Goal: Complete application form: Complete application form

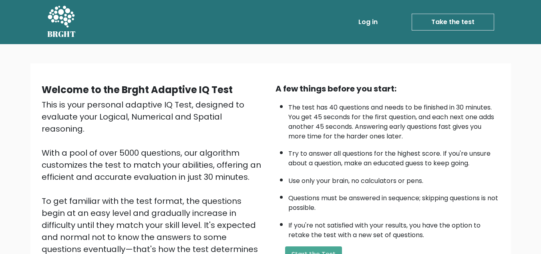
scroll to position [113, 0]
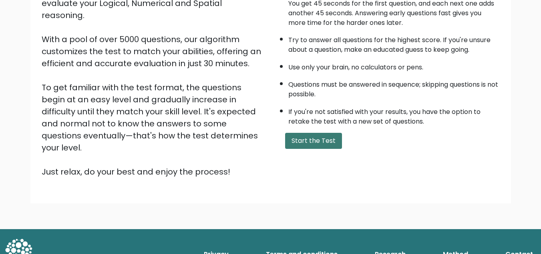
click at [327, 134] on button "Start the Test" at bounding box center [313, 141] width 57 height 16
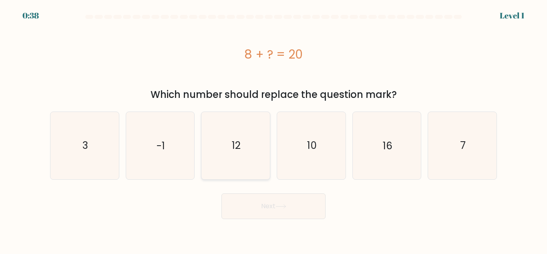
click at [260, 146] on icon "12" at bounding box center [235, 145] width 67 height 67
click at [274, 129] on input "c. 12" at bounding box center [274, 128] width 0 height 2
radio input "true"
click at [266, 204] on button "Next" at bounding box center [274, 206] width 104 height 26
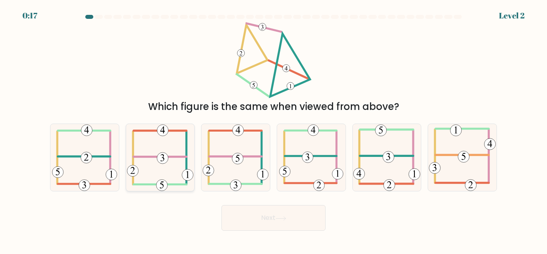
click at [153, 169] on icon at bounding box center [160, 157] width 67 height 67
click at [274, 129] on input "b." at bounding box center [274, 128] width 0 height 2
radio input "true"
click at [295, 220] on button "Next" at bounding box center [274, 218] width 104 height 26
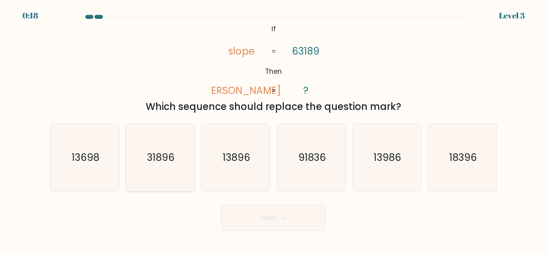
click at [157, 154] on text "31896" at bounding box center [161, 157] width 28 height 14
click at [274, 129] on input "b. 31896" at bounding box center [274, 128] width 0 height 2
radio input "true"
click at [250, 214] on button "Next" at bounding box center [274, 218] width 104 height 26
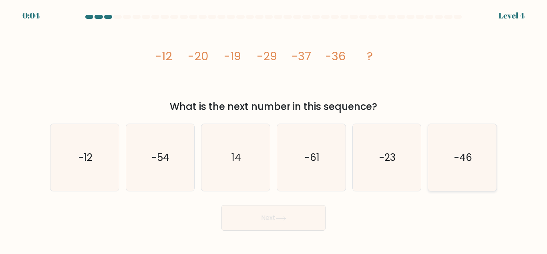
click at [452, 159] on icon "-46" at bounding box center [462, 157] width 67 height 67
click at [274, 129] on input "f. -46" at bounding box center [274, 128] width 0 height 2
radio input "true"
click at [235, 226] on button "Next" at bounding box center [274, 218] width 104 height 26
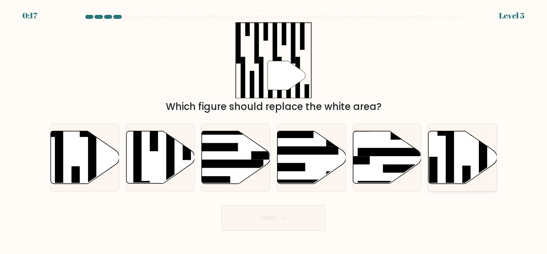
click at [464, 150] on icon at bounding box center [463, 157] width 69 height 52
click at [274, 129] on input "f." at bounding box center [274, 128] width 0 height 2
radio input "true"
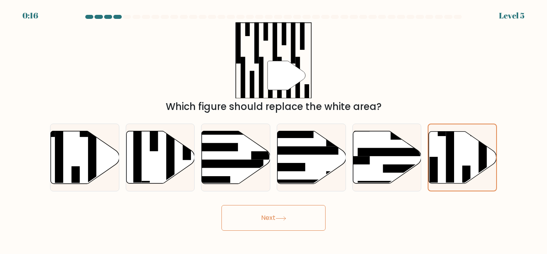
click at [302, 223] on button "Next" at bounding box center [274, 218] width 104 height 26
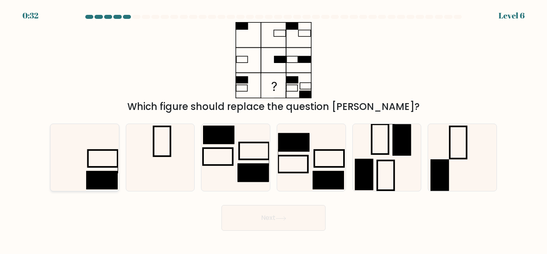
click at [90, 164] on icon at bounding box center [84, 157] width 67 height 67
click at [274, 129] on input "a." at bounding box center [274, 128] width 0 height 2
radio input "true"
click at [252, 210] on button "Next" at bounding box center [274, 218] width 104 height 26
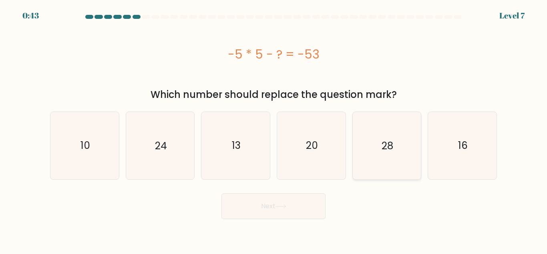
click at [384, 139] on text "28" at bounding box center [388, 145] width 12 height 14
click at [274, 129] on input "e. 28" at bounding box center [274, 128] width 0 height 2
radio input "true"
click at [293, 212] on button "Next" at bounding box center [274, 206] width 104 height 26
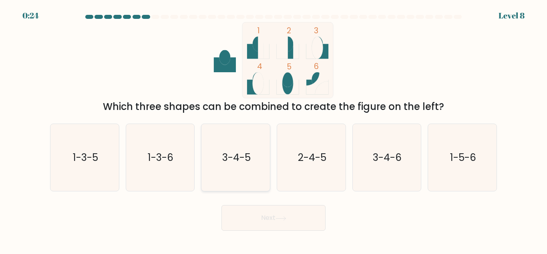
click at [246, 157] on text "3-4-5" at bounding box center [236, 157] width 28 height 14
click at [274, 129] on input "c. 3-4-5" at bounding box center [274, 128] width 0 height 2
radio input "true"
click at [267, 212] on button "Next" at bounding box center [274, 218] width 104 height 26
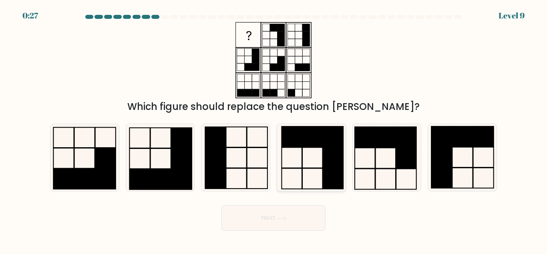
click at [297, 148] on icon at bounding box center [311, 157] width 67 height 67
click at [274, 129] on input "d." at bounding box center [274, 128] width 0 height 2
radio input "true"
click at [283, 212] on button "Next" at bounding box center [274, 218] width 104 height 26
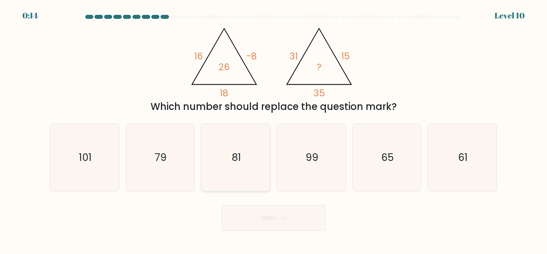
click at [252, 140] on icon "81" at bounding box center [235, 157] width 67 height 67
click at [274, 129] on input "c. 81" at bounding box center [274, 128] width 0 height 2
radio input "true"
click at [269, 216] on button "Next" at bounding box center [274, 218] width 104 height 26
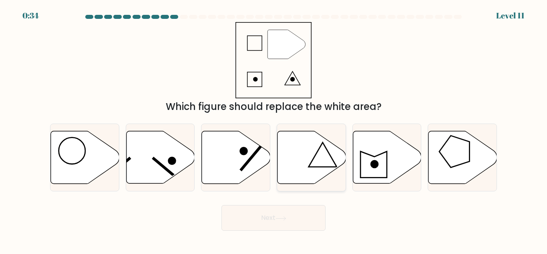
click at [298, 171] on icon at bounding box center [312, 157] width 69 height 52
click at [274, 129] on input "d." at bounding box center [274, 128] width 0 height 2
radio input "true"
click at [272, 210] on button "Next" at bounding box center [274, 218] width 104 height 26
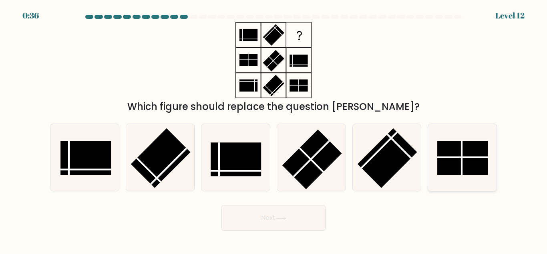
click at [454, 149] on rect at bounding box center [463, 158] width 50 height 34
click at [274, 129] on input "f." at bounding box center [274, 128] width 0 height 2
radio input "true"
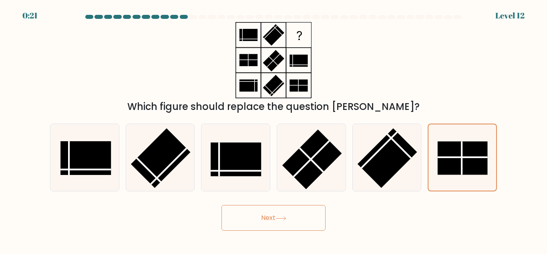
click at [285, 208] on button "Next" at bounding box center [274, 218] width 104 height 26
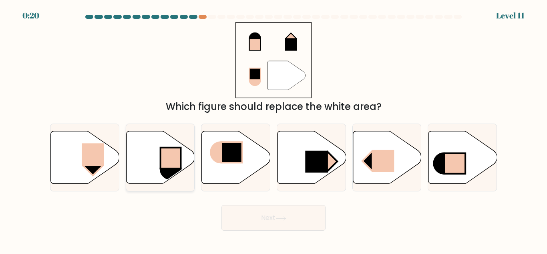
click at [158, 159] on icon at bounding box center [160, 157] width 69 height 52
click at [274, 129] on input "b." at bounding box center [274, 128] width 0 height 2
radio input "true"
click at [261, 209] on button "Next" at bounding box center [274, 218] width 104 height 26
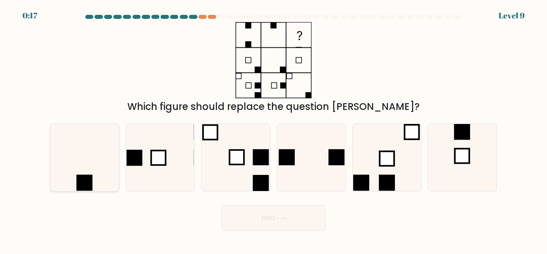
click at [98, 188] on icon at bounding box center [84, 157] width 67 height 67
click at [274, 129] on input "a." at bounding box center [274, 128] width 0 height 2
radio input "true"
click at [260, 219] on button "Next" at bounding box center [274, 218] width 104 height 26
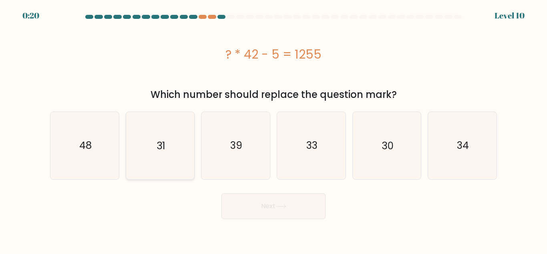
click at [186, 147] on icon "31" at bounding box center [160, 145] width 67 height 67
click at [274, 129] on input "b. 31" at bounding box center [274, 128] width 0 height 2
radio input "true"
click at [254, 206] on button "Next" at bounding box center [274, 206] width 104 height 26
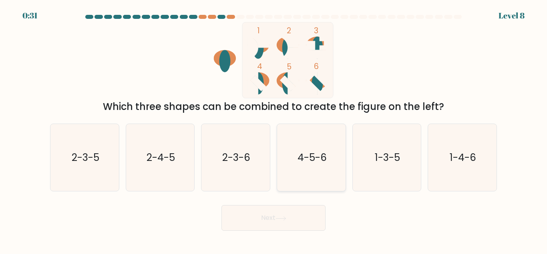
click at [314, 172] on icon "4-5-6" at bounding box center [311, 157] width 67 height 67
click at [274, 129] on input "d. 4-5-6" at bounding box center [274, 128] width 0 height 2
radio input "true"
click at [271, 224] on button "Next" at bounding box center [274, 218] width 104 height 26
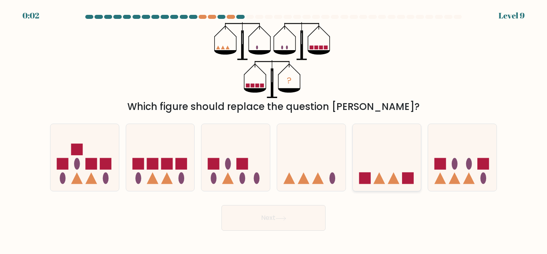
click at [375, 159] on icon at bounding box center [387, 157] width 69 height 57
click at [274, 129] on input "e." at bounding box center [274, 128] width 0 height 2
radio input "true"
click at [281, 226] on button "Next" at bounding box center [274, 218] width 104 height 26
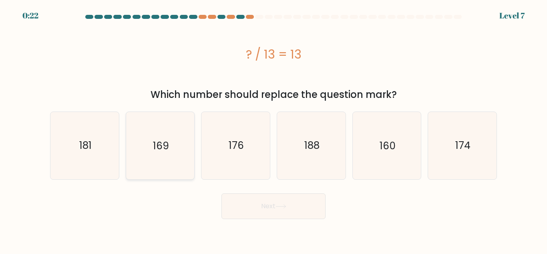
click at [180, 149] on icon "169" at bounding box center [160, 145] width 67 height 67
click at [274, 129] on input "b. 169" at bounding box center [274, 128] width 0 height 2
radio input "true"
click at [240, 201] on button "Next" at bounding box center [274, 206] width 104 height 26
click at [313, 143] on text "-50" at bounding box center [312, 145] width 18 height 14
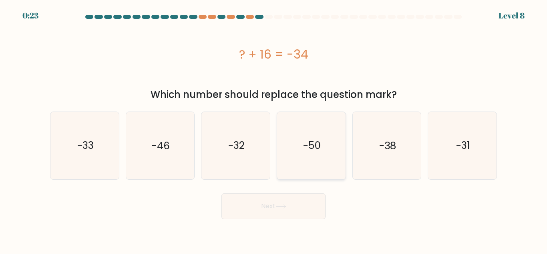
click at [274, 129] on input "d. -50" at bounding box center [274, 128] width 0 height 2
radio input "true"
click at [288, 199] on button "Next" at bounding box center [274, 206] width 104 height 26
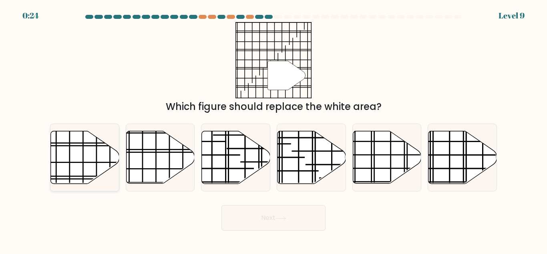
click at [92, 164] on icon at bounding box center [85, 157] width 69 height 52
click at [274, 129] on input "a." at bounding box center [274, 128] width 0 height 2
radio input "true"
click at [236, 214] on button "Next" at bounding box center [274, 218] width 104 height 26
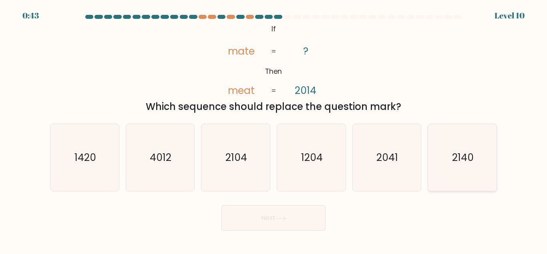
click at [456, 154] on text "2140" at bounding box center [463, 157] width 22 height 14
click at [274, 129] on input "f. 2140" at bounding box center [274, 128] width 0 height 2
radio input "true"
click at [316, 215] on button "Next" at bounding box center [274, 218] width 104 height 26
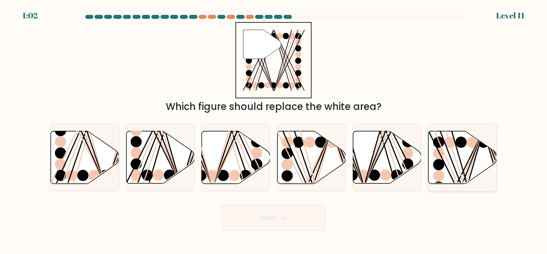
click at [487, 157] on icon at bounding box center [463, 157] width 69 height 52
click at [274, 129] on input "f." at bounding box center [274, 128] width 0 height 2
radio input "true"
click at [299, 230] on button "Next" at bounding box center [274, 218] width 104 height 26
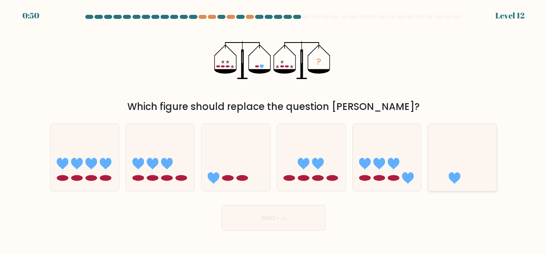
click at [448, 174] on icon at bounding box center [462, 157] width 69 height 57
click at [274, 129] on input "f." at bounding box center [274, 128] width 0 height 2
radio input "true"
click at [279, 225] on button "Next" at bounding box center [274, 218] width 104 height 26
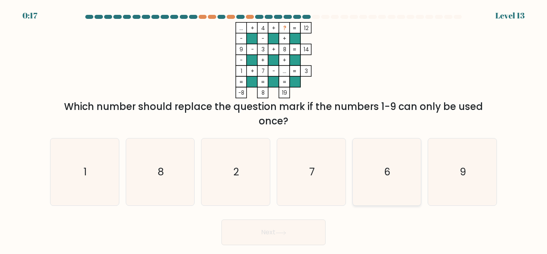
click at [395, 164] on icon "6" at bounding box center [386, 171] width 67 height 67
click at [274, 129] on input "e. 6" at bounding box center [274, 128] width 0 height 2
radio input "true"
click at [300, 223] on button "Next" at bounding box center [274, 232] width 104 height 26
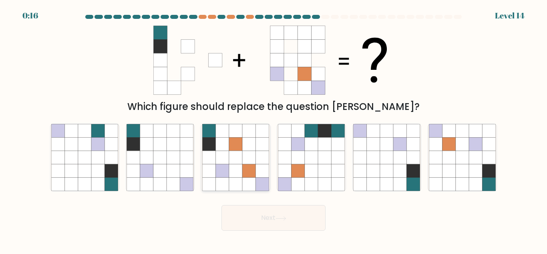
click at [234, 162] on icon at bounding box center [235, 157] width 13 height 13
click at [274, 129] on input "c." at bounding box center [274, 128] width 0 height 2
radio input "true"
click at [277, 216] on button "Next" at bounding box center [274, 218] width 104 height 26
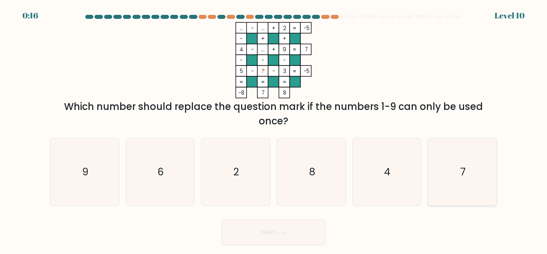
click at [461, 172] on text "7" at bounding box center [463, 172] width 6 height 14
click at [274, 129] on input "f. 7" at bounding box center [274, 128] width 0 height 2
radio input "true"
click at [283, 238] on button "Next" at bounding box center [274, 232] width 104 height 26
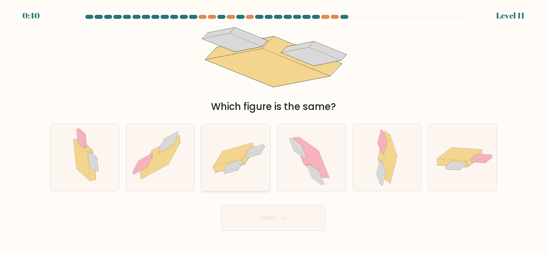
click at [255, 181] on icon at bounding box center [236, 157] width 69 height 47
click at [274, 129] on input "c." at bounding box center [274, 128] width 0 height 2
radio input "true"
click at [249, 216] on button "Next" at bounding box center [274, 218] width 104 height 26
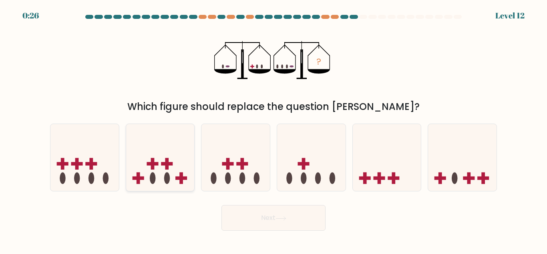
click at [157, 157] on icon at bounding box center [160, 157] width 69 height 57
click at [274, 129] on input "b." at bounding box center [274, 128] width 0 height 2
radio input "true"
click at [251, 218] on button "Next" at bounding box center [274, 218] width 104 height 26
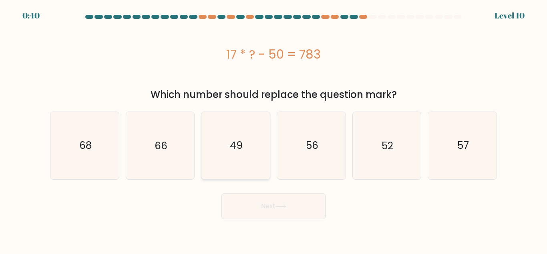
click at [232, 149] on text "49" at bounding box center [236, 145] width 13 height 14
click at [274, 129] on input "c. 49" at bounding box center [274, 128] width 0 height 2
radio input "true"
click at [234, 205] on button "Next" at bounding box center [274, 206] width 104 height 26
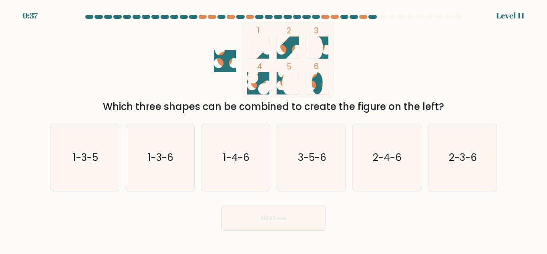
click at [234, 205] on button "Next" at bounding box center [274, 218] width 104 height 26
click at [283, 171] on icon "3-5-6" at bounding box center [311, 157] width 67 height 67
click at [274, 129] on input "d. 3-5-6" at bounding box center [274, 128] width 0 height 2
radio input "true"
click at [275, 226] on button "Next" at bounding box center [274, 218] width 104 height 26
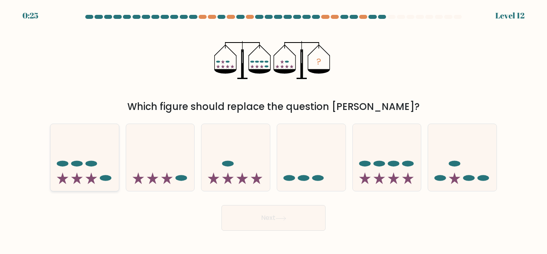
click at [106, 163] on icon at bounding box center [84, 157] width 69 height 57
click at [274, 129] on input "a." at bounding box center [274, 128] width 0 height 2
radio input "true"
click at [250, 225] on button "Next" at bounding box center [274, 218] width 104 height 26
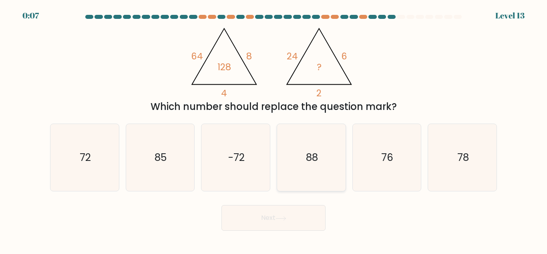
click at [313, 162] on text "88" at bounding box center [312, 157] width 12 height 14
click at [274, 129] on input "d. 88" at bounding box center [274, 128] width 0 height 2
radio input "true"
click at [263, 217] on button "Next" at bounding box center [274, 218] width 104 height 26
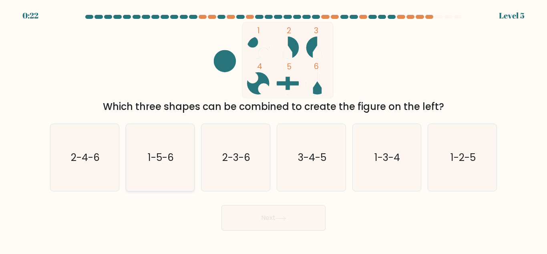
click at [188, 163] on icon "1-5-6" at bounding box center [160, 157] width 67 height 67
click at [274, 129] on input "b. 1-5-6" at bounding box center [274, 128] width 0 height 2
radio input "true"
click at [264, 229] on button "Next" at bounding box center [274, 218] width 104 height 26
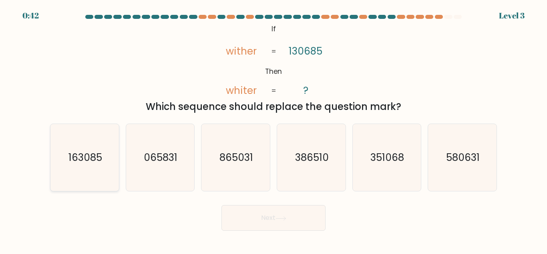
click at [100, 162] on text "163085" at bounding box center [86, 157] width 34 height 14
click at [274, 129] on input "a. 163085" at bounding box center [274, 128] width 0 height 2
radio input "true"
click at [287, 224] on button "Next" at bounding box center [274, 218] width 104 height 26
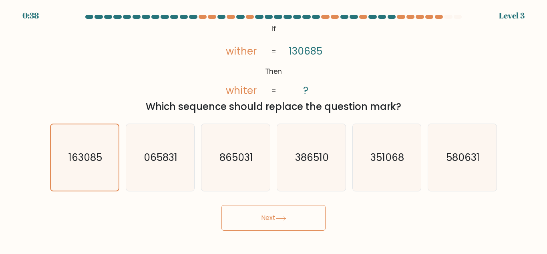
click at [287, 224] on button "Next" at bounding box center [274, 218] width 104 height 26
click at [259, 222] on button "Next" at bounding box center [274, 218] width 104 height 26
click at [222, 205] on button "Next" at bounding box center [274, 218] width 104 height 26
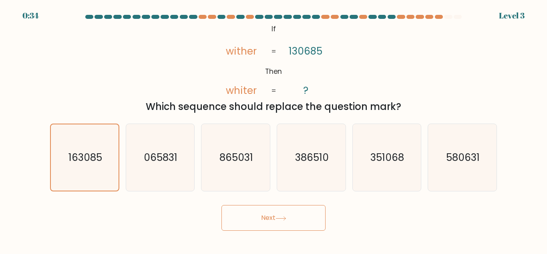
click at [222, 205] on button "Next" at bounding box center [274, 218] width 104 height 26
click at [96, 166] on icon "163085" at bounding box center [85, 157] width 66 height 66
click at [274, 129] on input "a. 163085" at bounding box center [274, 128] width 0 height 2
click at [96, 166] on icon "163085" at bounding box center [85, 157] width 66 height 66
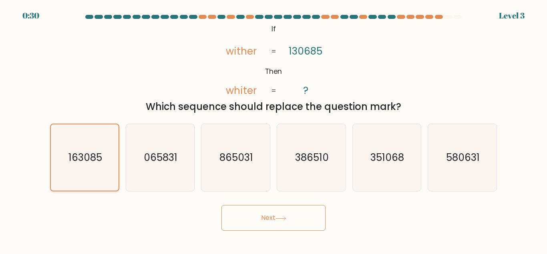
click at [274, 129] on input "a. 163085" at bounding box center [274, 128] width 0 height 2
click at [278, 209] on button "Next" at bounding box center [274, 218] width 104 height 26
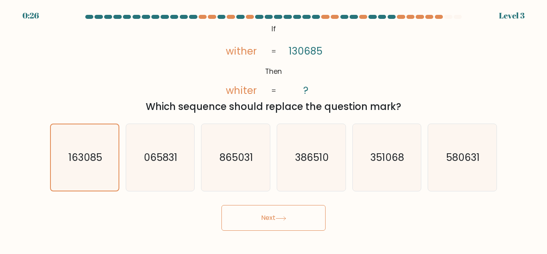
click at [133, 244] on body "0:26 Level 3 If" at bounding box center [273, 127] width 547 height 254
click at [262, 215] on button "Next" at bounding box center [274, 218] width 104 height 26
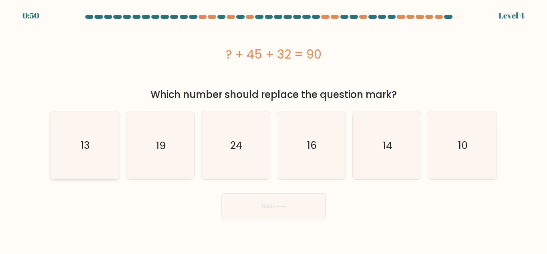
click at [59, 151] on icon "13" at bounding box center [84, 145] width 67 height 67
click at [274, 129] on input "a. 13" at bounding box center [274, 128] width 0 height 2
radio input "true"
click at [234, 195] on button "Next" at bounding box center [274, 206] width 104 height 26
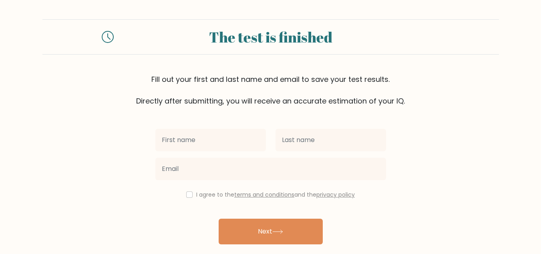
click at [206, 139] on input "text" at bounding box center [210, 140] width 111 height 22
type input "[PERSON_NAME]"
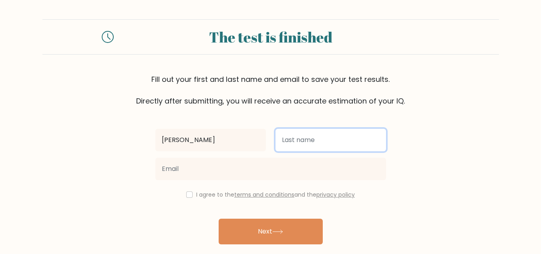
click at [306, 140] on input "text" at bounding box center [331, 140] width 111 height 22
type input "mwendwa"
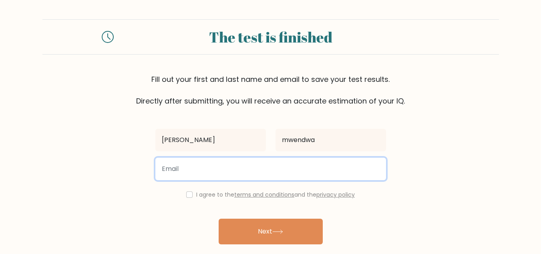
click at [278, 177] on input "email" at bounding box center [270, 168] width 231 height 22
type input "[EMAIL_ADDRESS][DOMAIN_NAME]"
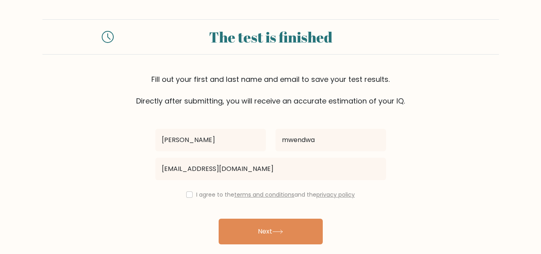
click at [183, 191] on div "I agree to the terms and conditions and the privacy policy" at bounding box center [271, 195] width 240 height 10
click at [186, 194] on input "checkbox" at bounding box center [189, 194] width 6 height 6
checkbox input "true"
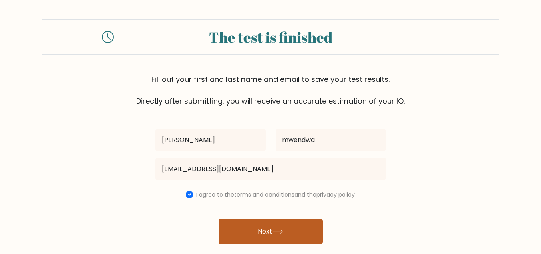
click at [246, 226] on button "Next" at bounding box center [271, 231] width 104 height 26
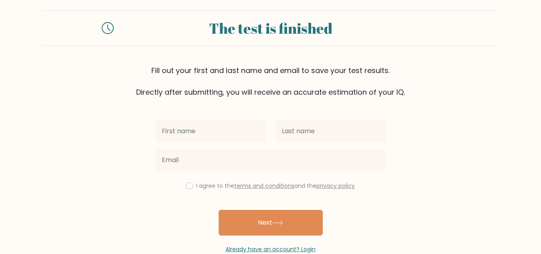
scroll to position [51, 0]
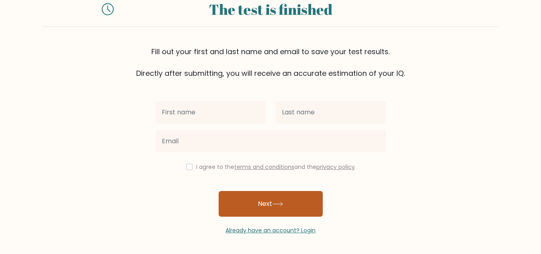
click at [287, 206] on button "Next" at bounding box center [271, 204] width 104 height 26
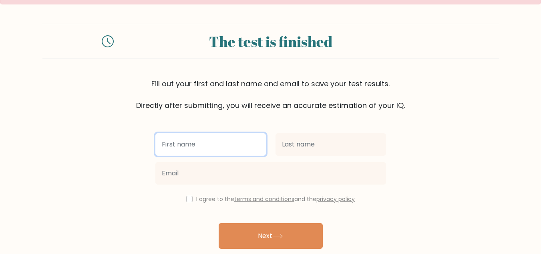
scroll to position [3, 0]
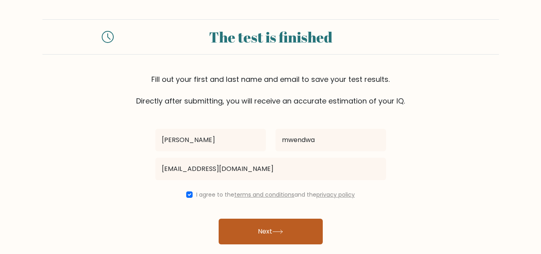
click at [257, 233] on button "Next" at bounding box center [271, 231] width 104 height 26
